Goal: Task Accomplishment & Management: Use online tool/utility

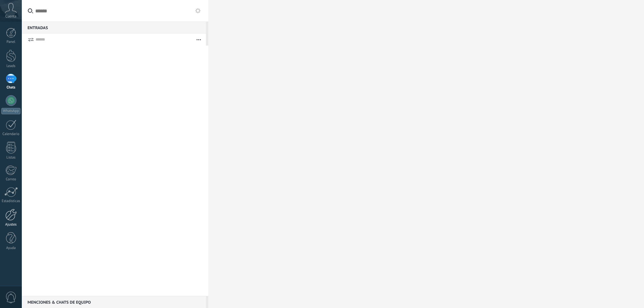
click at [13, 214] on div at bounding box center [10, 215] width 11 height 12
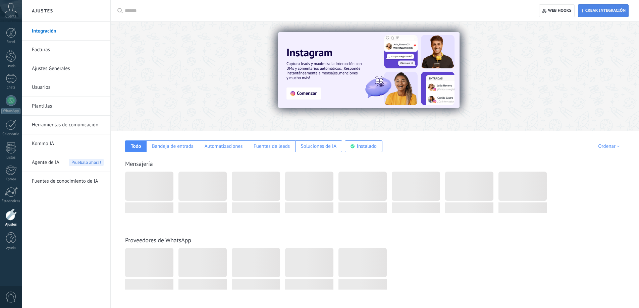
click at [602, 11] on span "Crear integración" at bounding box center [605, 10] width 40 height 5
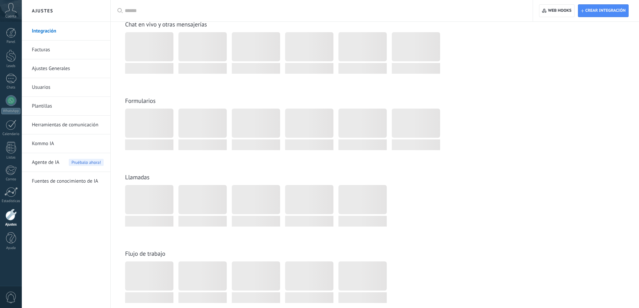
scroll to position [402, 0]
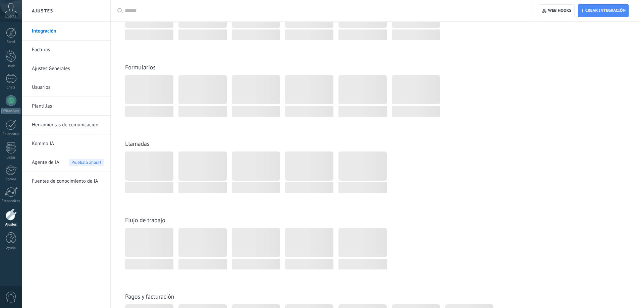
click at [9, 216] on div at bounding box center [10, 215] width 11 height 12
click at [37, 32] on link "Integración" at bounding box center [68, 31] width 72 height 19
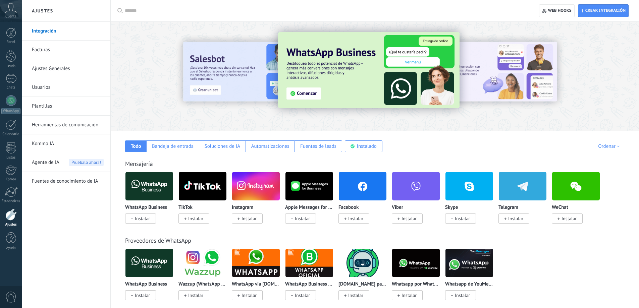
scroll to position [402, 0]
